Goal: Entertainment & Leisure: Consume media (video, audio)

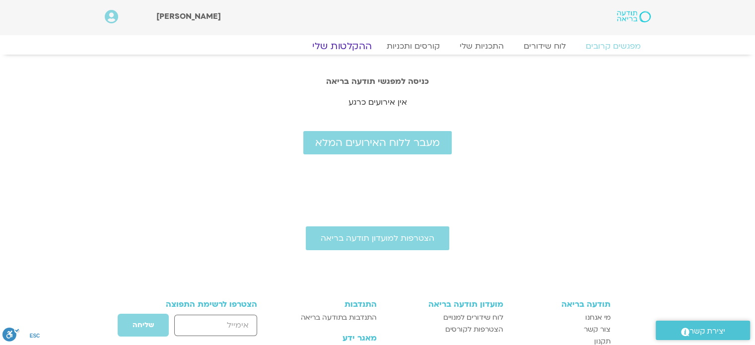
click at [349, 44] on link "ההקלטות שלי" at bounding box center [341, 46] width 83 height 12
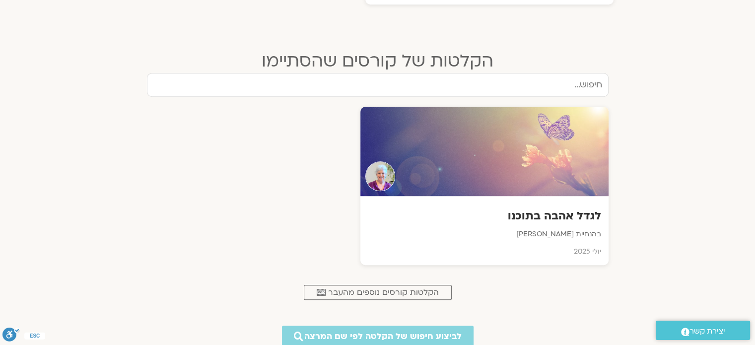
scroll to position [546, 0]
click at [537, 212] on h3 "לגדל אהבה בתוכנו" at bounding box center [484, 216] width 236 height 15
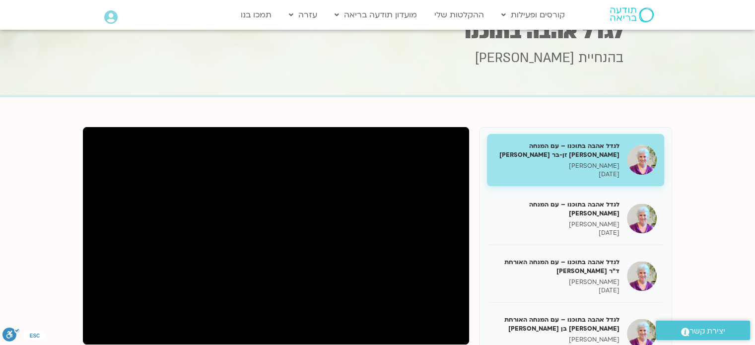
scroll to position [50, 0]
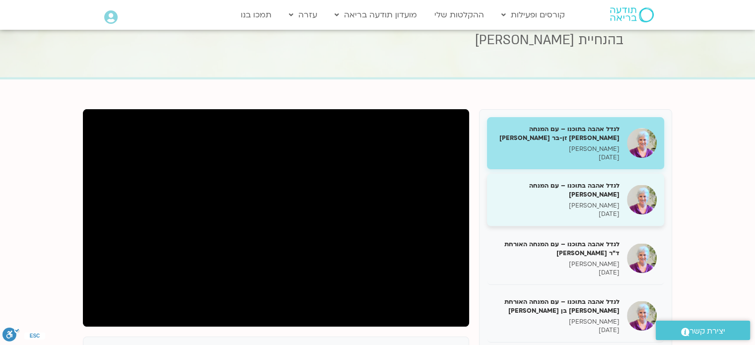
click at [591, 187] on h5 "לגדל אהבה בתוכנו – עם המנחה [PERSON_NAME]" at bounding box center [556, 190] width 125 height 18
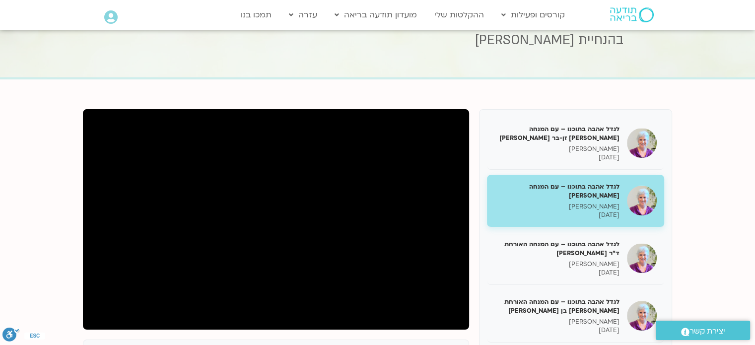
click at [45, 241] on section "אהבה היא כוח מרפא שיכול לתמוך בנו ברגעים הכי מורכבים של החיים לגדל אהבה בתוכנו …" at bounding box center [377, 346] width 755 height 534
click at [36, 232] on section "אהבה היא כוח מרפא שיכול לתמוך בנו ברגעים הכי מורכבים של החיים לגדל אהבה בתוכנו …" at bounding box center [377, 346] width 755 height 534
